Goal: Communication & Community: Answer question/provide support

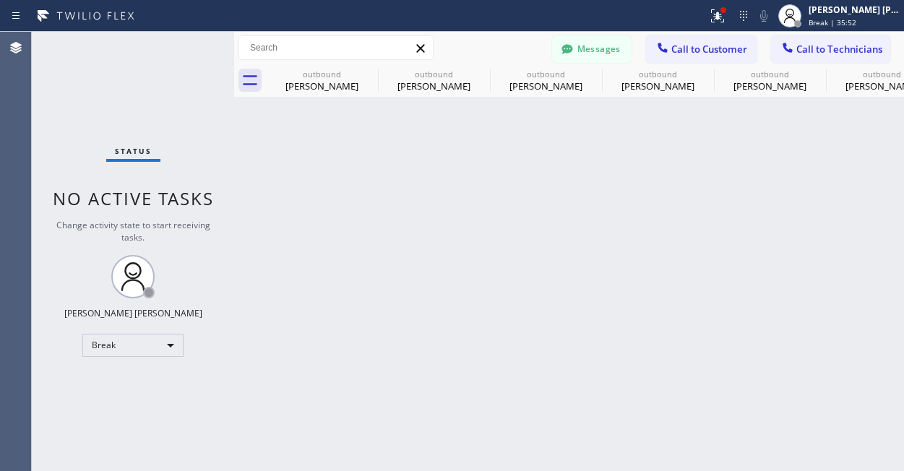
click at [582, 40] on button "Messages" at bounding box center [591, 48] width 79 height 27
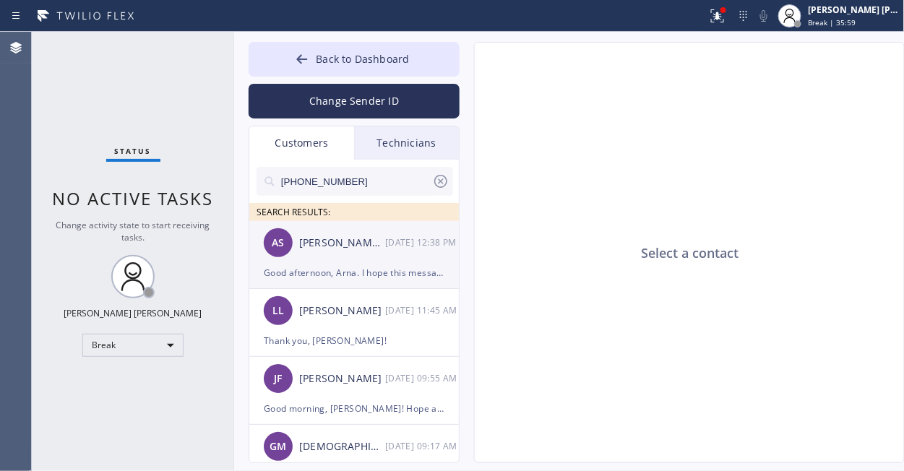
click at [342, 259] on div "AS [PERSON_NAME] [PERSON_NAME] [DATE] 12:38 PM" at bounding box center [354, 242] width 211 height 43
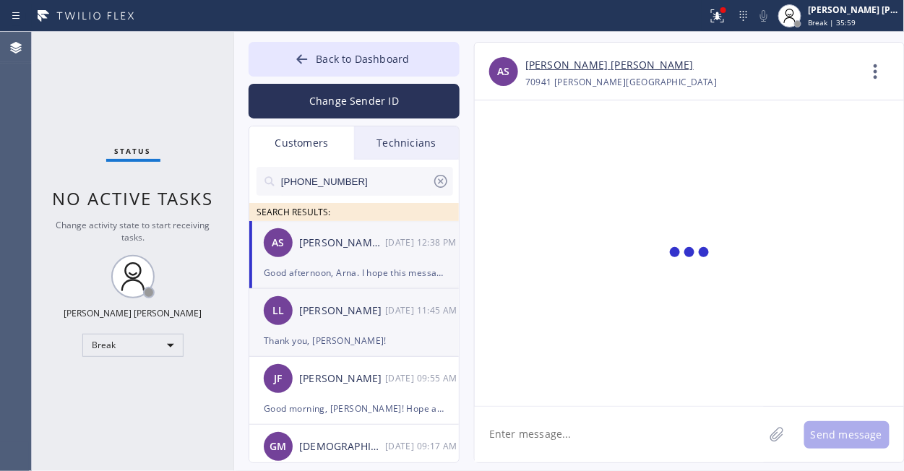
scroll to position [1384, 0]
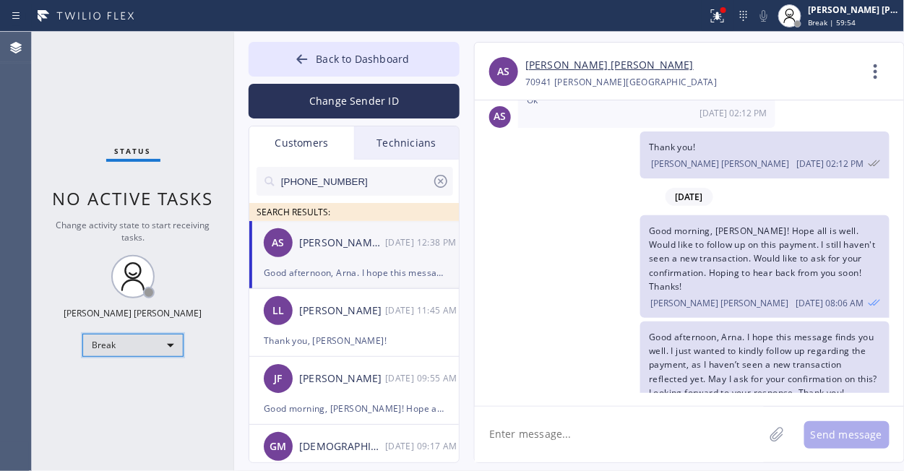
click at [174, 335] on div "Break" at bounding box center [132, 345] width 101 height 23
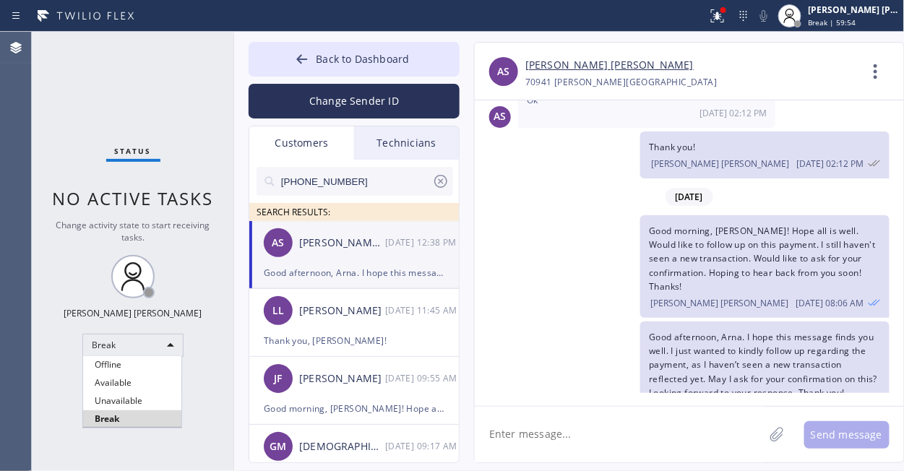
click at [129, 379] on li "Available" at bounding box center [132, 382] width 98 height 17
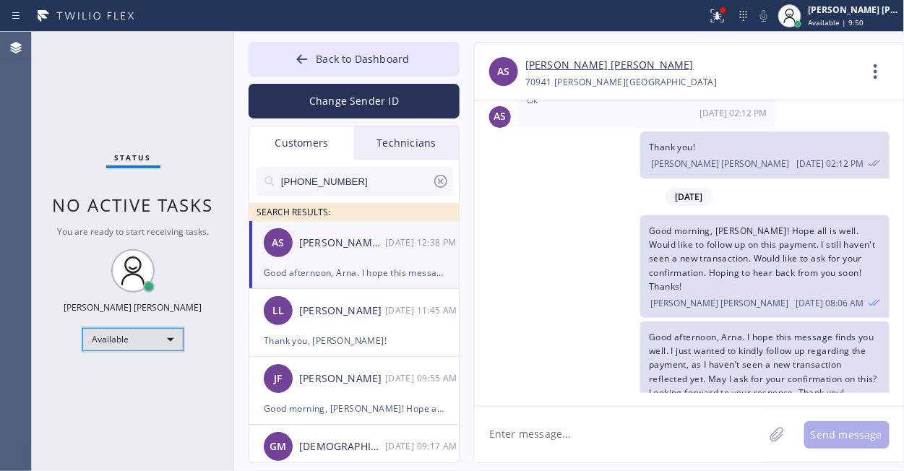
click at [144, 340] on div "Available" at bounding box center [132, 339] width 101 height 23
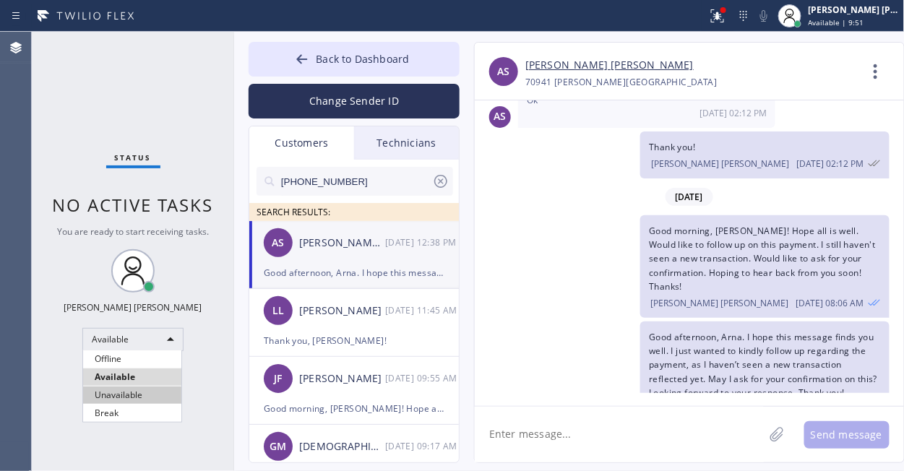
click at [111, 395] on li "Unavailable" at bounding box center [132, 395] width 98 height 17
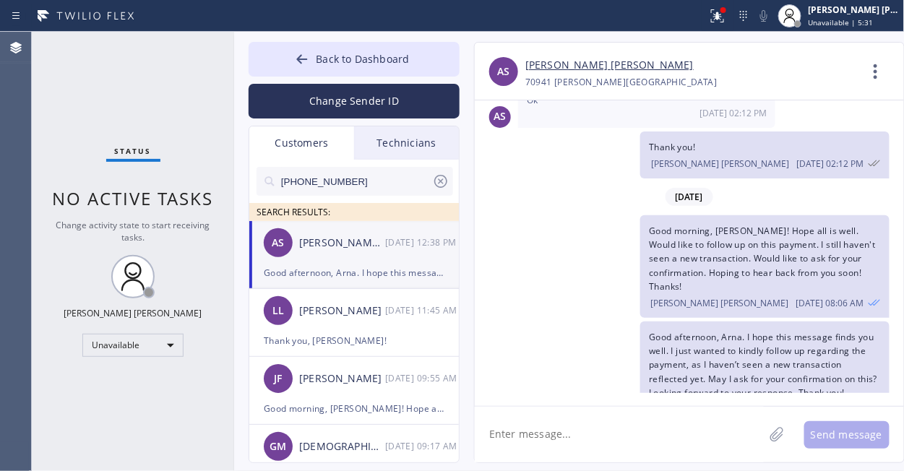
click at [133, 417] on div "Status No active tasks Change activity state to start receiving tasks. [PERSON_…" at bounding box center [133, 251] width 202 height 439
click at [115, 78] on div "Status No active tasks Change activity state to start receiving tasks. [PERSON_…" at bounding box center [133, 251] width 202 height 439
click at [602, 22] on div at bounding box center [354, 15] width 696 height 23
click at [98, 37] on div "Status No active tasks Change activity state to start receiving tasks. [PERSON_…" at bounding box center [133, 251] width 202 height 439
click at [781, 71] on div "[PERSON_NAME] [PERSON_NAME]" at bounding box center [691, 65] width 333 height 17
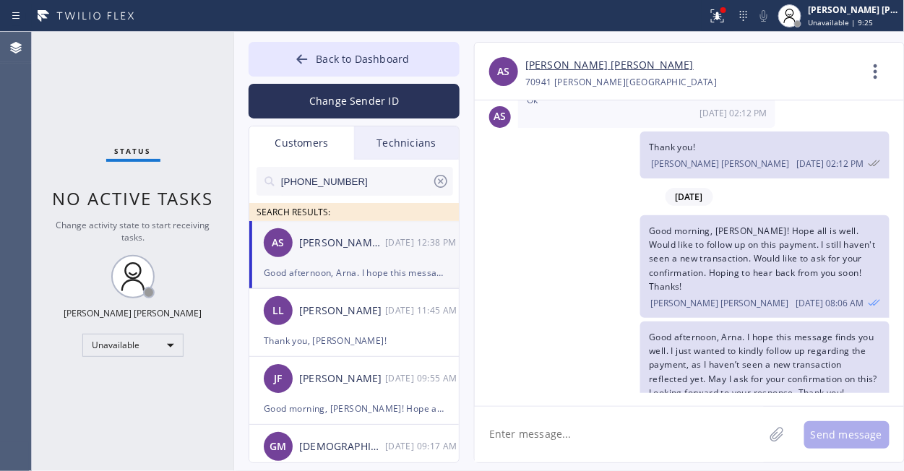
click at [168, 62] on div "Status No active tasks Change activity state to start receiving tasks. [PERSON_…" at bounding box center [133, 251] width 202 height 439
click at [79, 92] on div "Status No active tasks Change activity state to start receiving tasks. [PERSON_…" at bounding box center [133, 251] width 202 height 439
click at [139, 75] on div "Status No active tasks Change activity state to start receiving tasks. [PERSON_…" at bounding box center [133, 251] width 202 height 439
click at [163, 335] on div "Unavailable" at bounding box center [132, 345] width 101 height 23
click at [140, 382] on li "Available" at bounding box center [132, 382] width 98 height 17
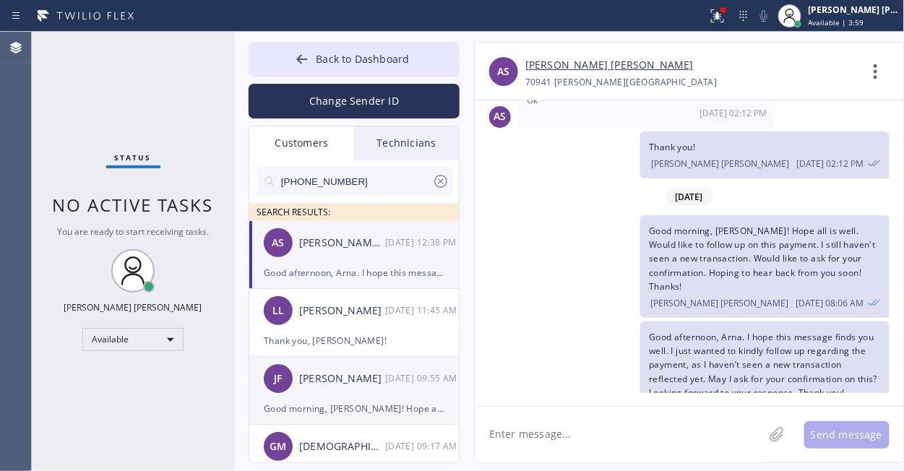
click at [348, 398] on div "[PERSON_NAME] [DATE] 09:55 AM" at bounding box center [354, 378] width 211 height 43
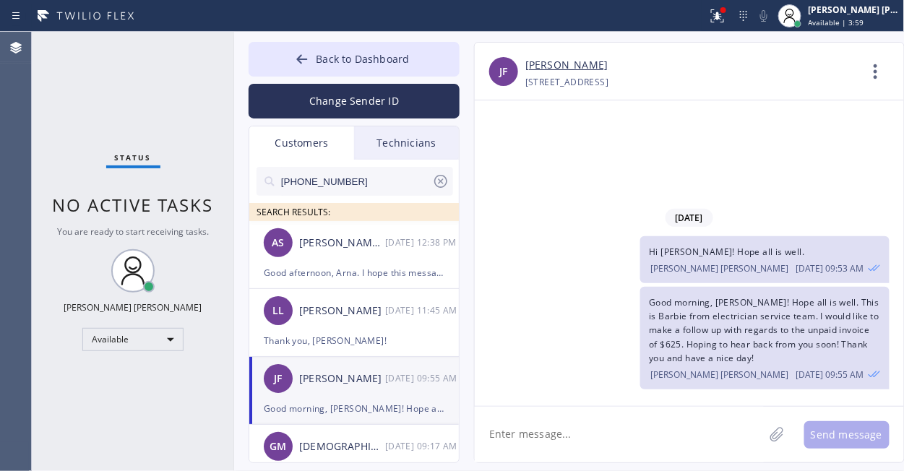
scroll to position [919, 0]
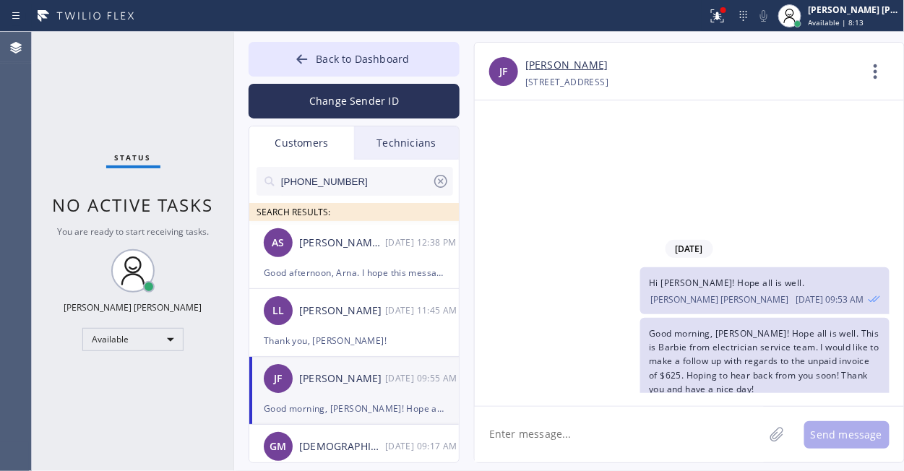
click at [119, 422] on div "Status No active tasks You are ready to start receiving tasks. [PERSON_NAME] [P…" at bounding box center [133, 251] width 202 height 439
